Goal: Navigation & Orientation: Find specific page/section

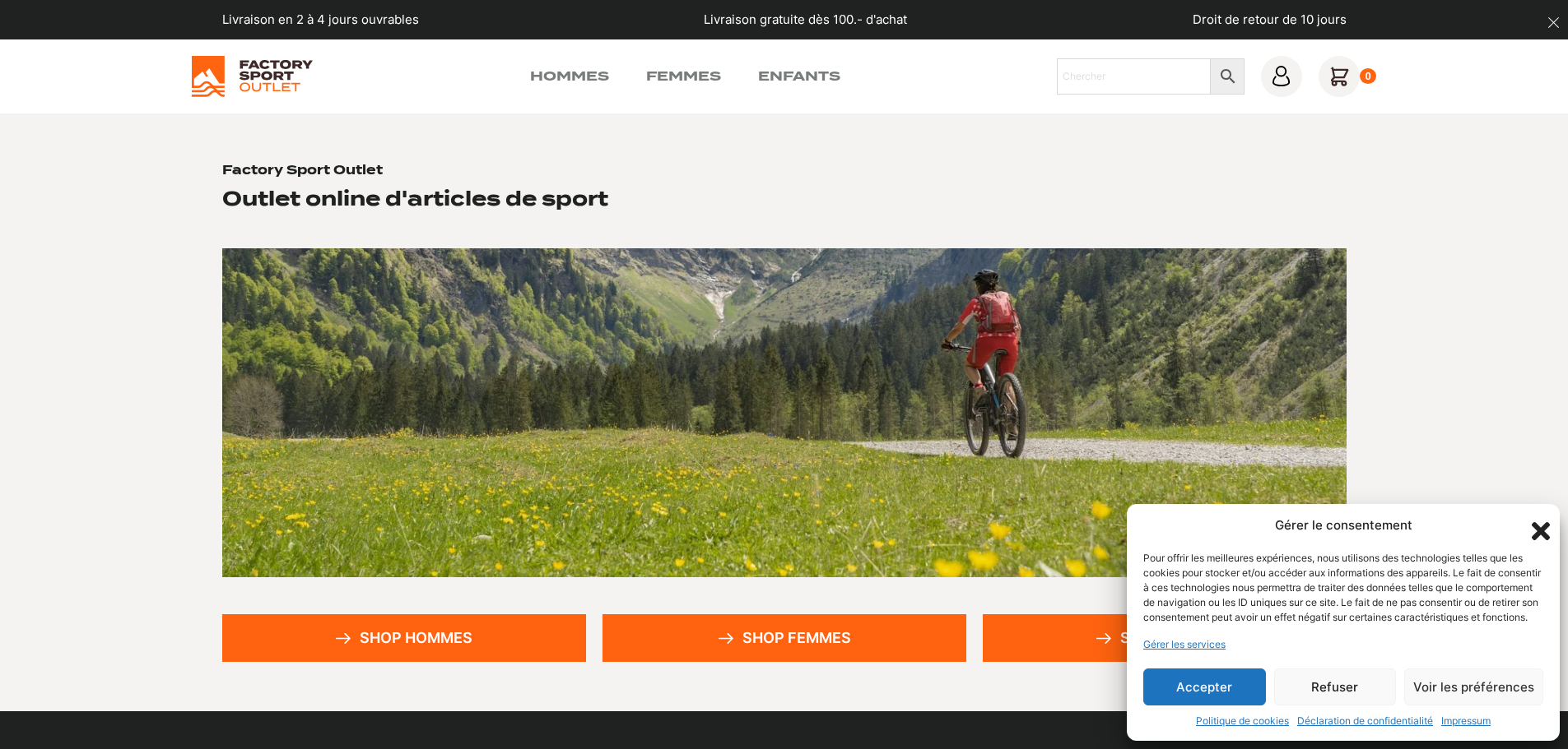
click at [1538, 518] on icon "Fermer la boîte de dialogue" at bounding box center [1540, 531] width 28 height 28
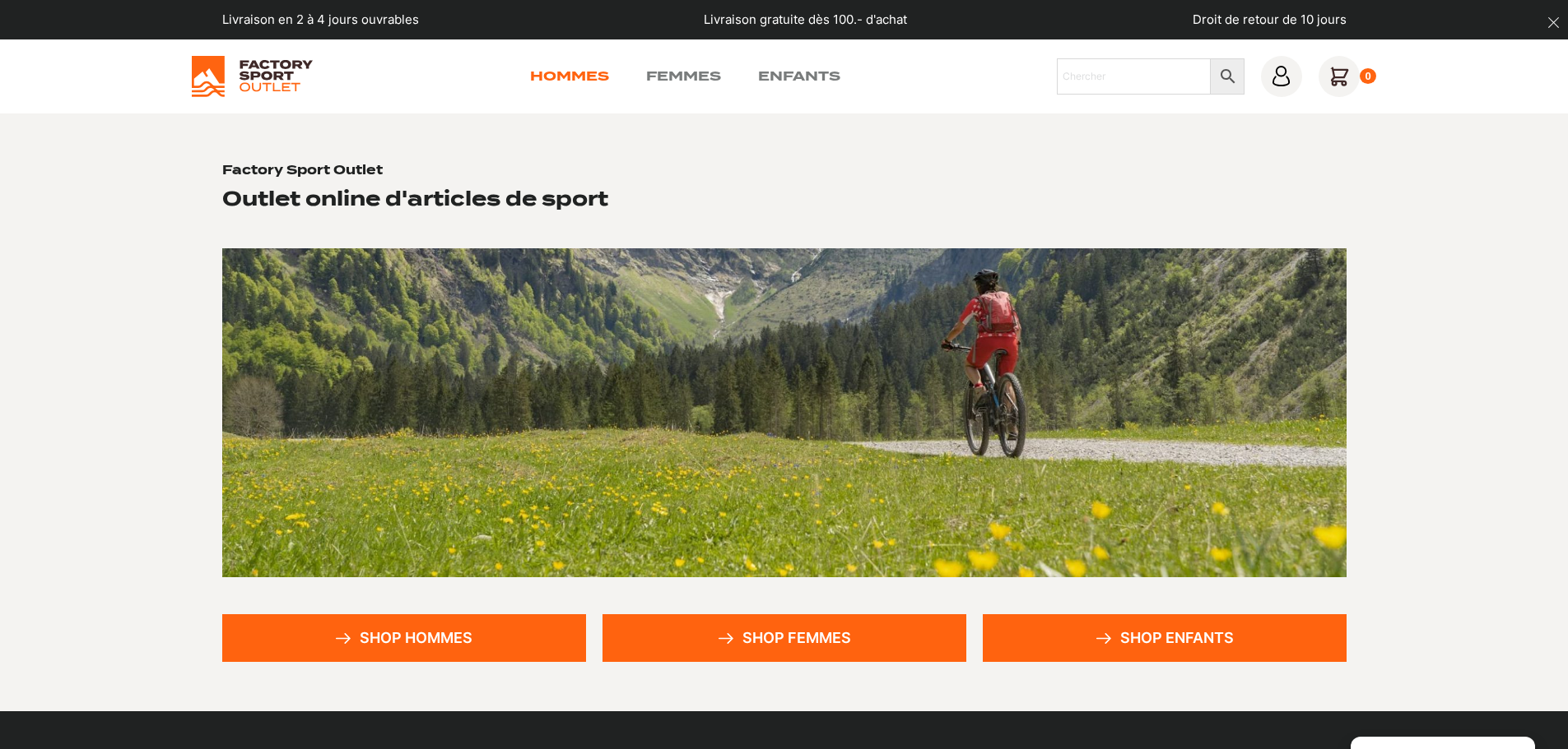
click at [598, 79] on link "Hommes" at bounding box center [570, 76] width 79 height 20
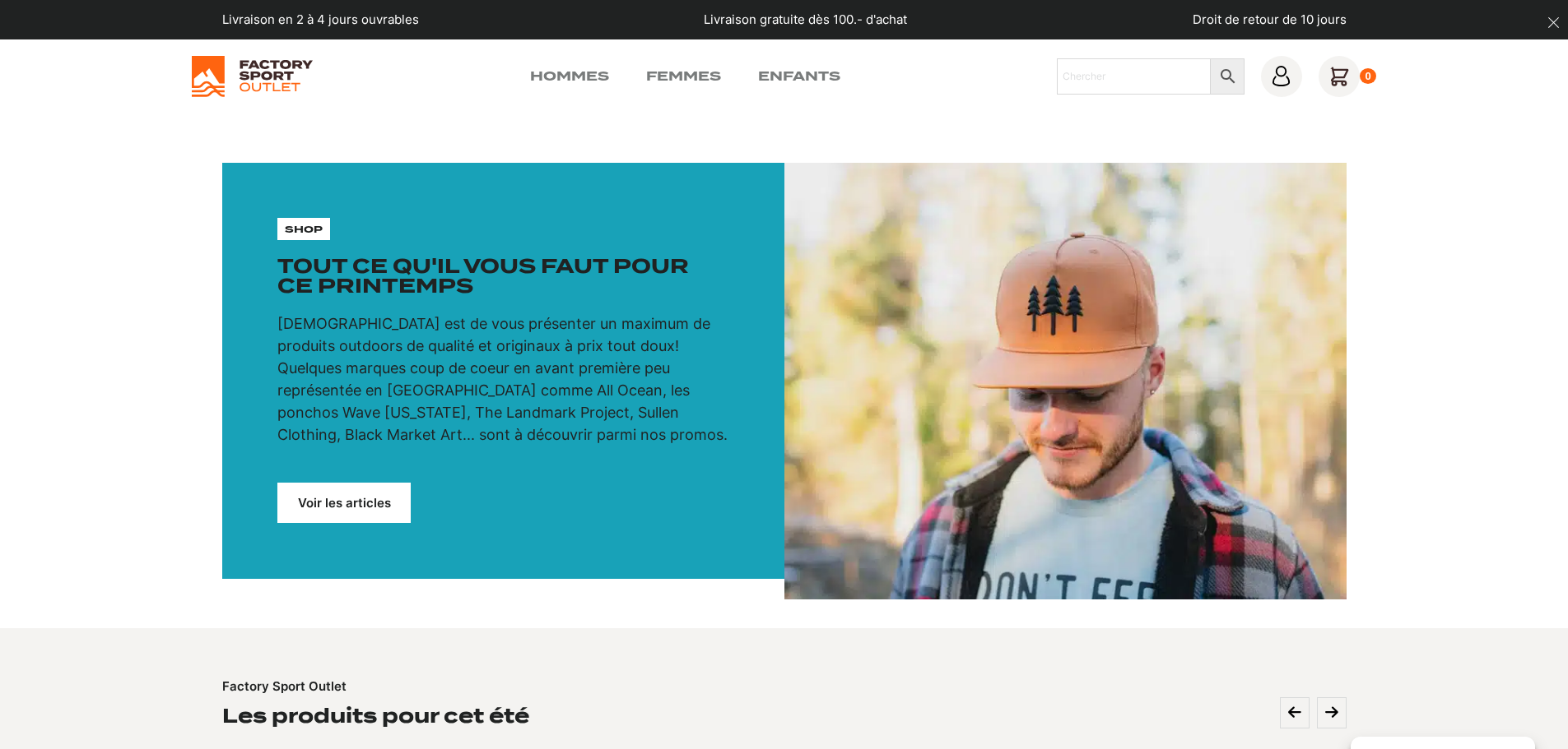
drag, startPoint x: 1385, startPoint y: 624, endPoint x: 1253, endPoint y: -32, distance: 669.1
click at [225, 85] on img at bounding box center [253, 76] width 121 height 41
click at [261, 88] on img at bounding box center [253, 76] width 121 height 41
